Goal: Task Accomplishment & Management: Use online tool/utility

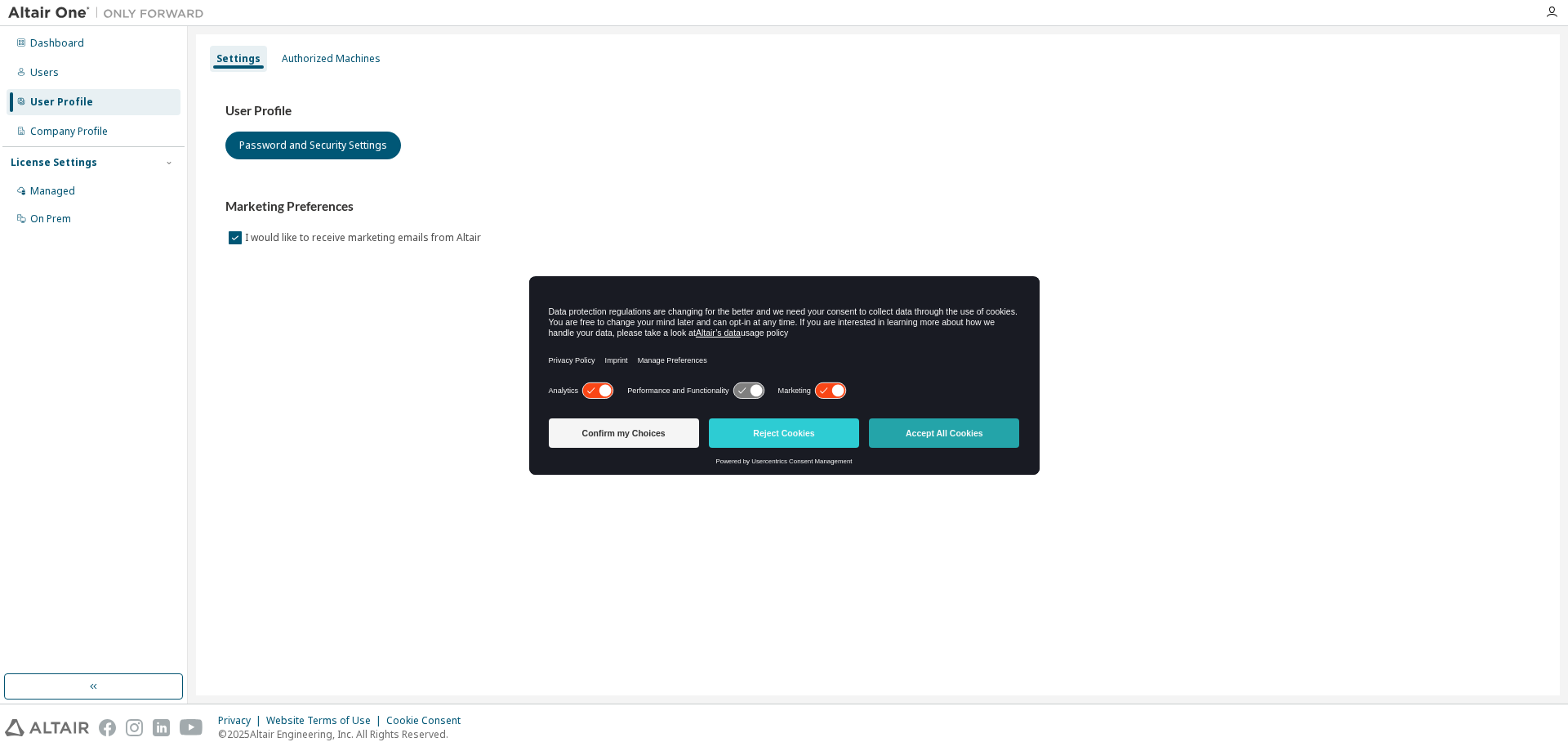
click at [952, 438] on button "Accept All Cookies" at bounding box center [945, 432] width 151 height 30
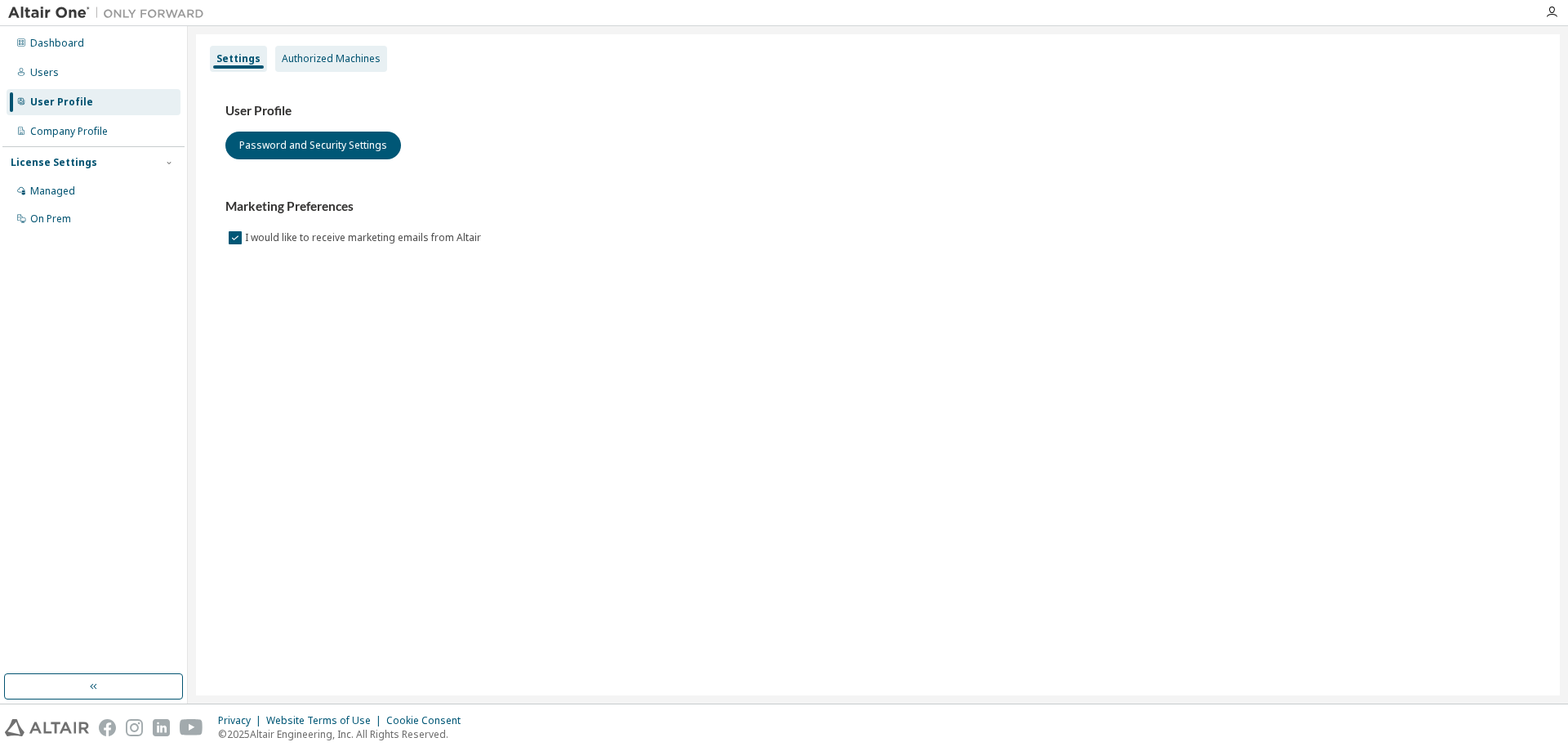
click at [319, 67] on div "Authorized Machines" at bounding box center [331, 58] width 112 height 26
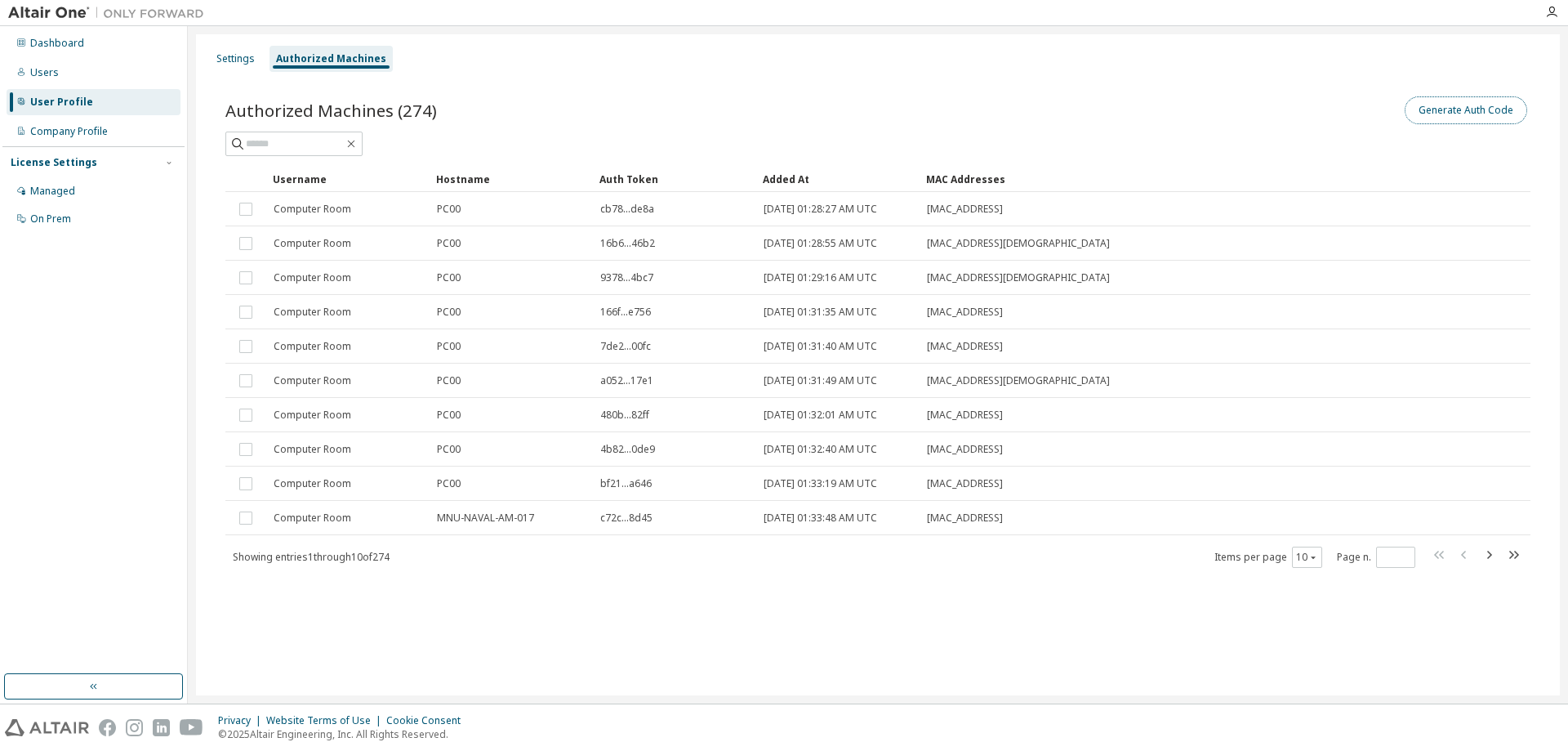
click at [1499, 110] on button "Generate Auth Code" at bounding box center [1466, 109] width 123 height 28
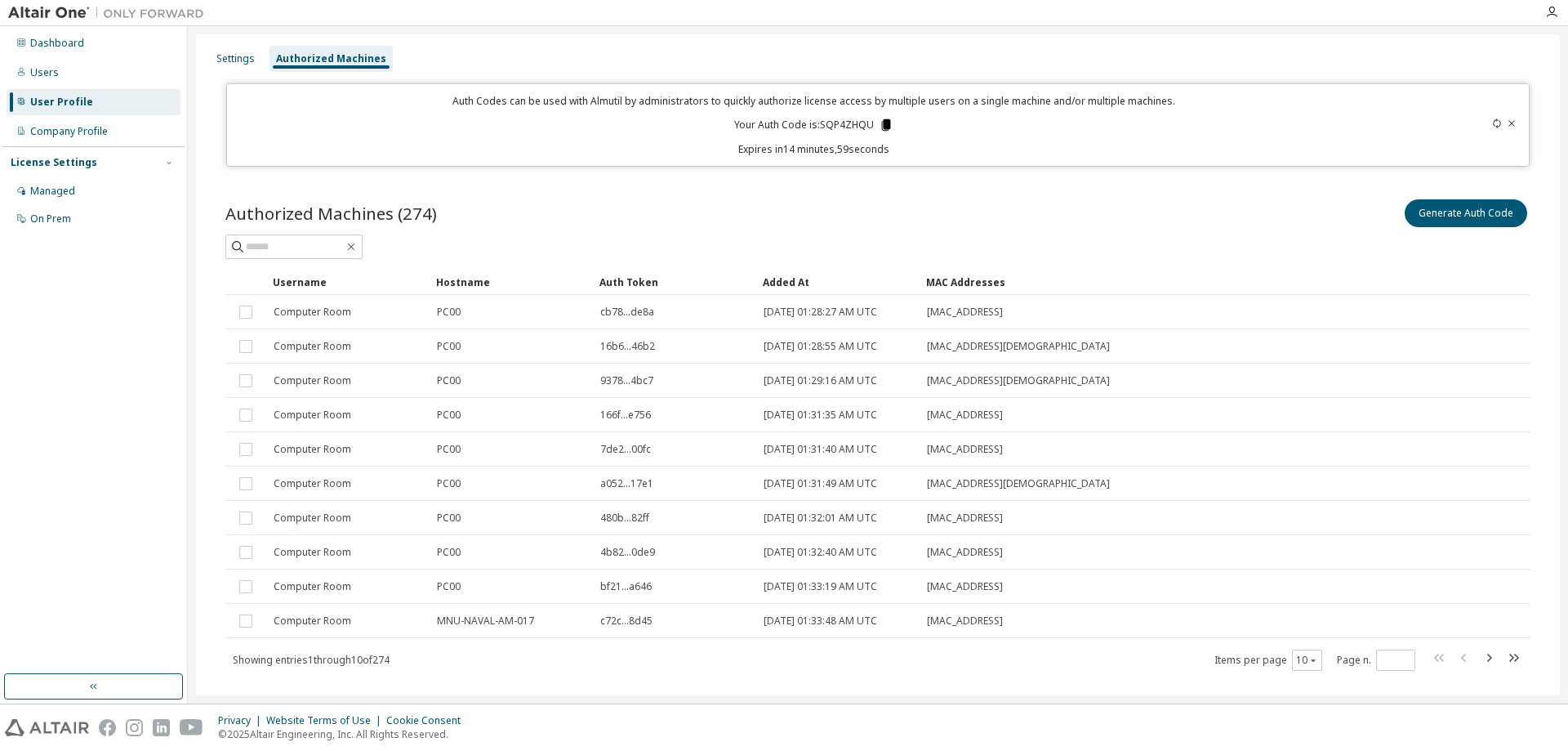
click at [881, 118] on icon at bounding box center [886, 125] width 14 height 14
